Goal: Check status: Check status

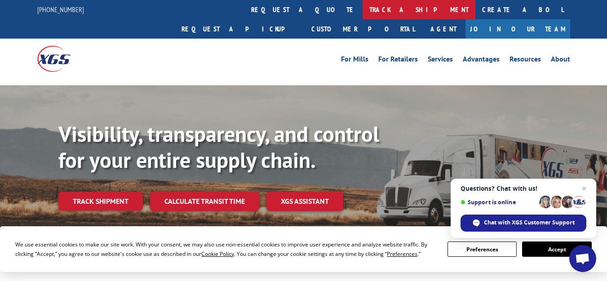
click at [362, 13] on link "track a shipment" at bounding box center [418, 9] width 113 height 19
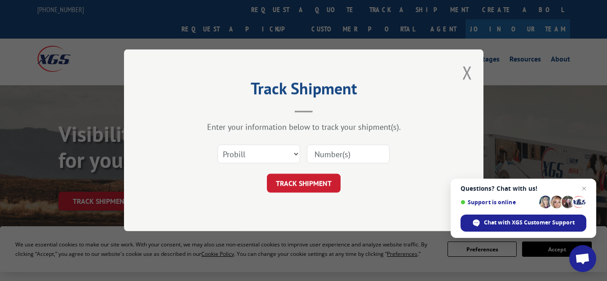
drag, startPoint x: 333, startPoint y: 144, endPoint x: 337, endPoint y: 151, distance: 8.5
click at [337, 151] on div at bounding box center [348, 154] width 83 height 21
click at [337, 151] on input at bounding box center [348, 154] width 83 height 19
paste input "15985971"
type input "15985971"
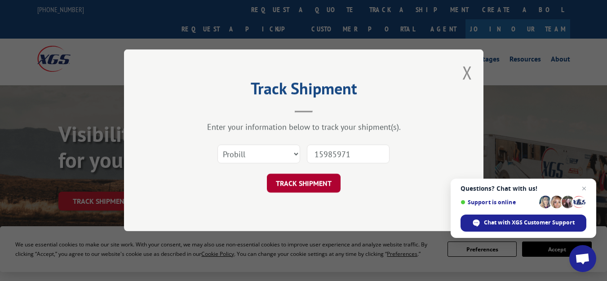
click at [319, 185] on button "TRACK SHIPMENT" at bounding box center [304, 183] width 74 height 19
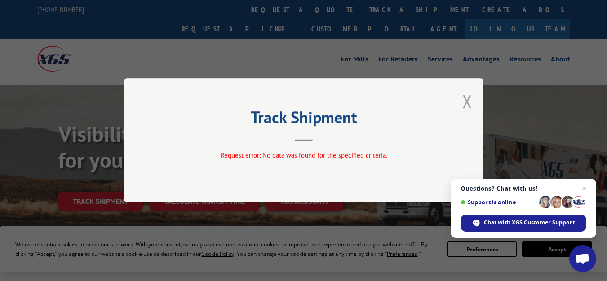
click at [466, 102] on button "Close modal" at bounding box center [467, 101] width 10 height 24
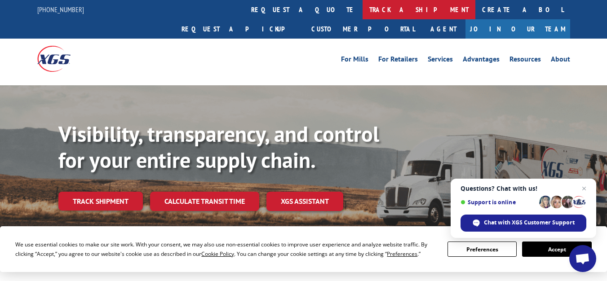
click at [362, 9] on link "track a shipment" at bounding box center [418, 9] width 113 height 19
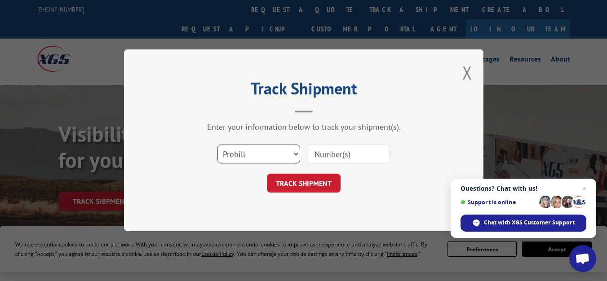
click at [289, 147] on select "Select category... Probill BOL PO" at bounding box center [258, 154] width 83 height 19
select select "po"
click at [217, 145] on select "Select category... Probill BOL PO" at bounding box center [258, 154] width 83 height 19
paste input "15985971"
click at [339, 159] on input "15985971" at bounding box center [348, 154] width 83 height 19
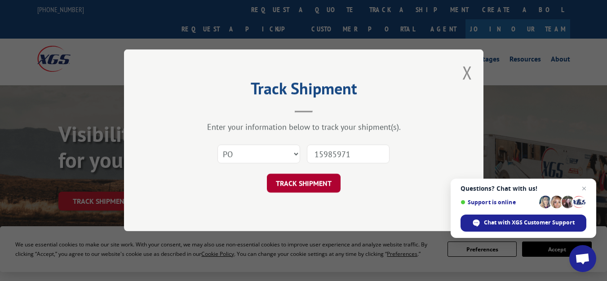
type input "15985971"
click at [310, 177] on button "TRACK SHIPMENT" at bounding box center [304, 183] width 74 height 19
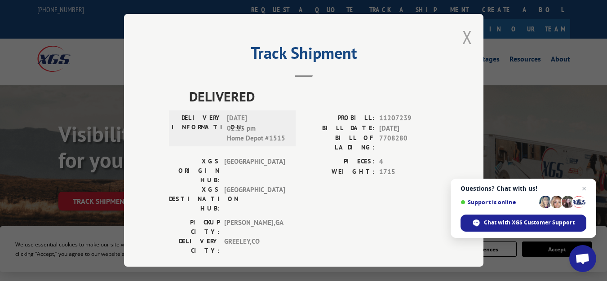
click at [462, 34] on button "Close modal" at bounding box center [467, 37] width 10 height 24
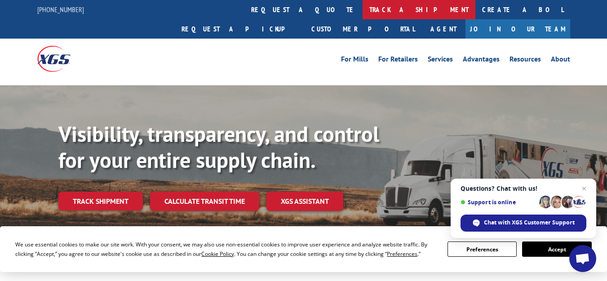
click at [362, 17] on link "track a shipment" at bounding box center [418, 9] width 113 height 19
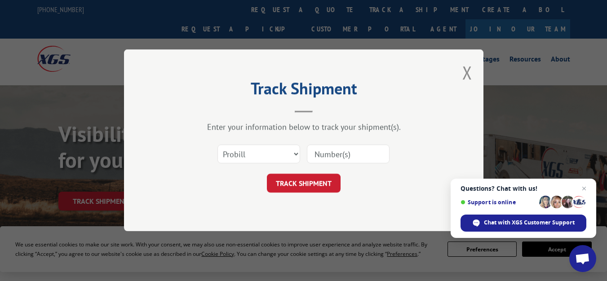
paste input "15985971"
click at [329, 151] on input "15985971" at bounding box center [348, 154] width 83 height 19
type input "15985971"
click at [308, 189] on button "TRACK SHIPMENT" at bounding box center [304, 183] width 74 height 19
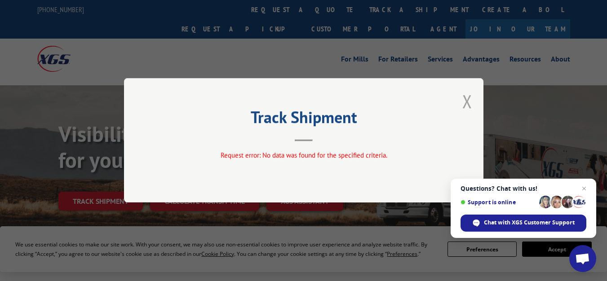
click at [463, 105] on button "Close modal" at bounding box center [467, 101] width 10 height 24
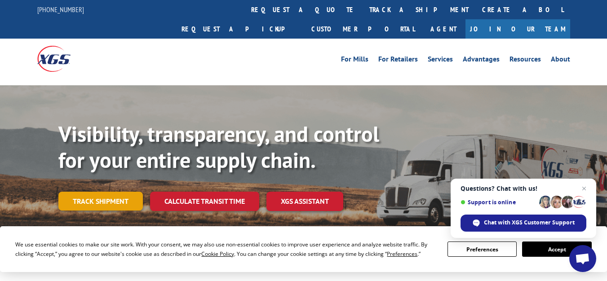
click at [114, 192] on link "Track shipment" at bounding box center [100, 201] width 84 height 19
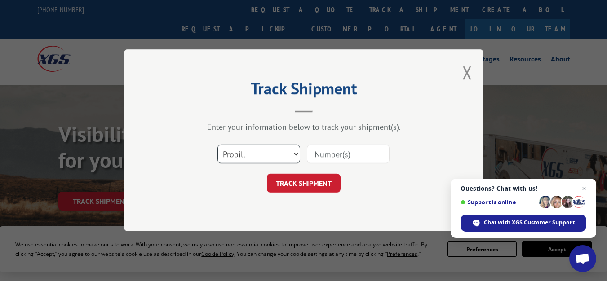
click at [290, 151] on select "Select category... Probill BOL PO" at bounding box center [258, 154] width 83 height 19
click at [217, 145] on select "Select category... Probill BOL PO" at bounding box center [258, 154] width 83 height 19
click at [261, 161] on select "Select category... Probill BOL PO" at bounding box center [258, 154] width 83 height 19
click at [217, 145] on select "Select category... Probill BOL PO" at bounding box center [258, 154] width 83 height 19
click at [279, 150] on select "Select category... Probill BOL PO" at bounding box center [258, 154] width 83 height 19
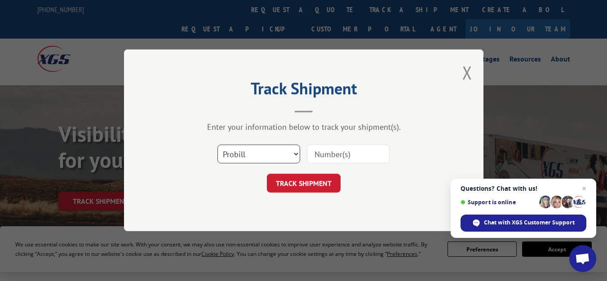
select select "po"
click at [217, 145] on select "Select category... Probill BOL PO" at bounding box center [258, 154] width 83 height 19
click at [333, 160] on input at bounding box center [348, 154] width 83 height 19
paste input "DS-162471"
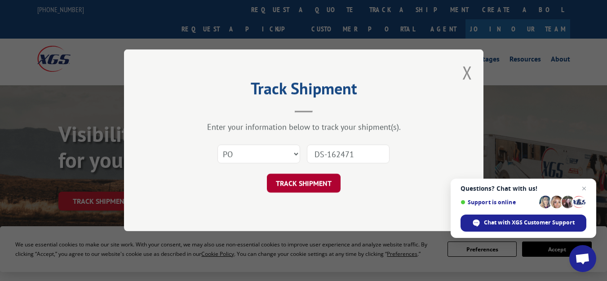
type input "DS-162471"
click at [319, 179] on button "TRACK SHIPMENT" at bounding box center [304, 183] width 74 height 19
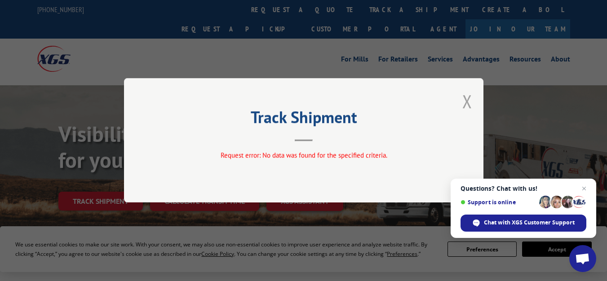
click at [465, 104] on button "Close modal" at bounding box center [467, 101] width 10 height 24
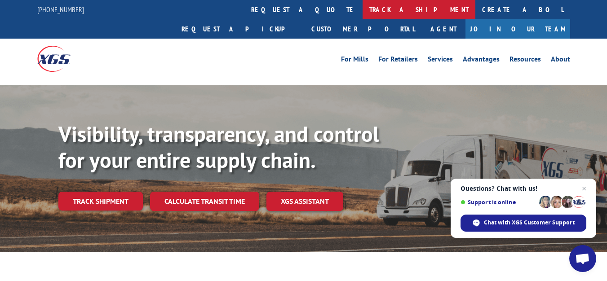
click at [362, 14] on link "track a shipment" at bounding box center [418, 9] width 113 height 19
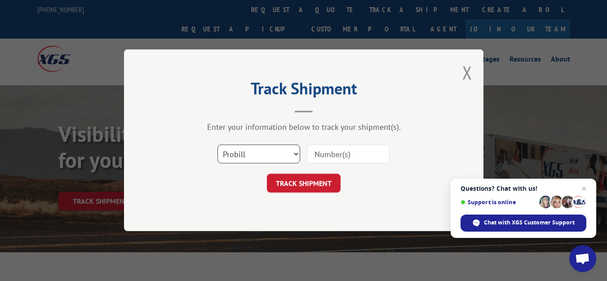
click at [266, 151] on select "Select category... Probill BOL PO" at bounding box center [258, 154] width 83 height 19
click at [217, 145] on select "Select category... Probill BOL PO" at bounding box center [258, 154] width 83 height 19
click at [274, 153] on select "Select category... Probill BOL PO" at bounding box center [258, 154] width 83 height 19
select select "bol"
click at [217, 145] on select "Select category... Probill BOL PO" at bounding box center [258, 154] width 83 height 19
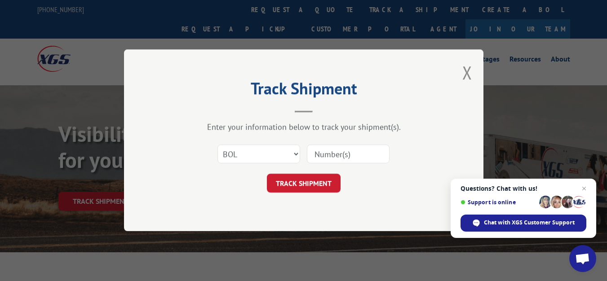
click at [333, 154] on input at bounding box center [348, 154] width 83 height 19
paste input "15985971"
type input "15985971"
click at [306, 182] on button "TRACK SHIPMENT" at bounding box center [304, 183] width 74 height 19
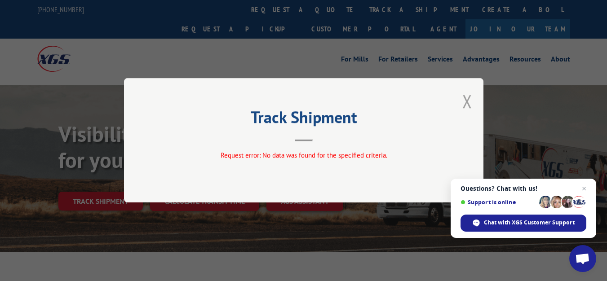
click at [470, 103] on button "Close modal" at bounding box center [467, 101] width 10 height 24
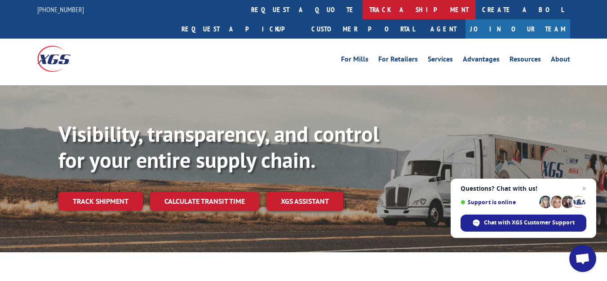
click at [362, 8] on link "track a shipment" at bounding box center [418, 9] width 113 height 19
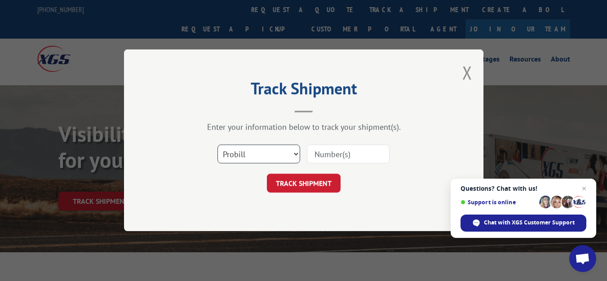
click at [245, 153] on select "Select category... Probill BOL PO" at bounding box center [258, 154] width 83 height 19
click at [217, 145] on select "Select category... Probill BOL PO" at bounding box center [258, 154] width 83 height 19
click at [336, 156] on input at bounding box center [348, 154] width 83 height 19
paste input "15985971"
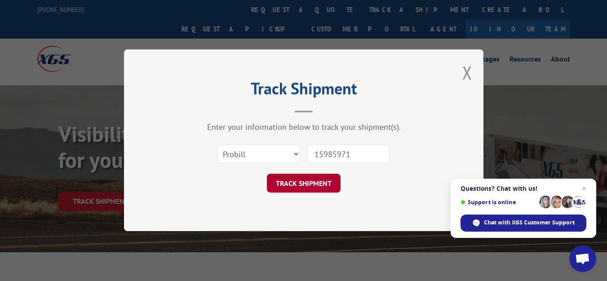
type input "15985971"
click at [318, 189] on button "TRACK SHIPMENT" at bounding box center [304, 183] width 74 height 19
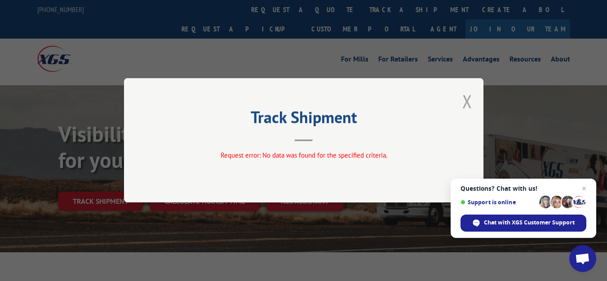
click at [471, 98] on button "Close modal" at bounding box center [467, 101] width 10 height 24
